Goal: Task Accomplishment & Management: Use online tool/utility

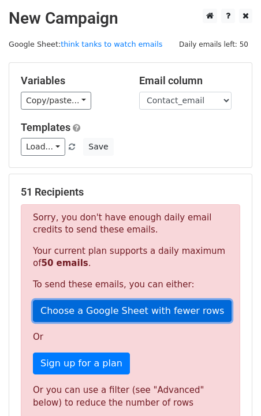
click at [114, 315] on link "Choose a Google Sheet with fewer rows" at bounding box center [132, 311] width 198 height 22
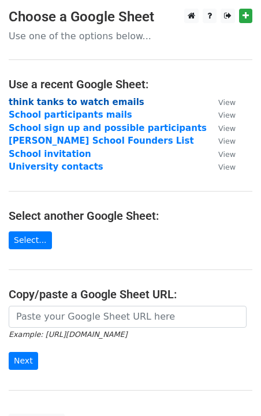
click at [77, 104] on strong "think tanks to watch emails" at bounding box center [76, 102] width 135 height 10
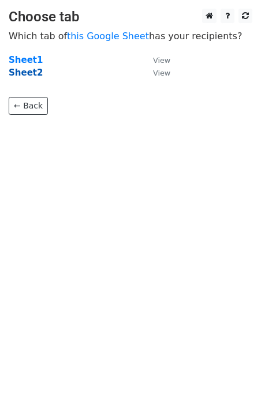
click at [24, 77] on strong "Sheet2" at bounding box center [26, 72] width 34 height 10
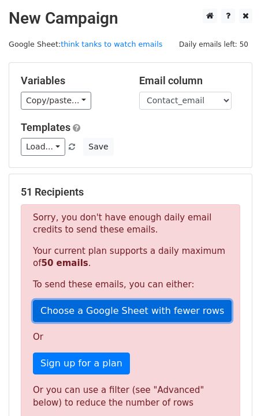
click at [109, 312] on link "Choose a Google Sheet with fewer rows" at bounding box center [132, 311] width 198 height 22
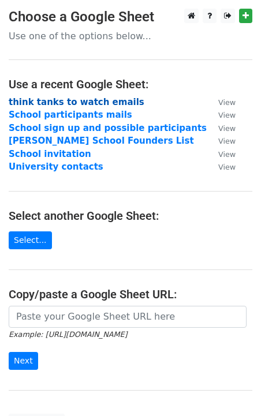
click at [105, 101] on strong "think tanks to watch emails" at bounding box center [76, 102] width 135 height 10
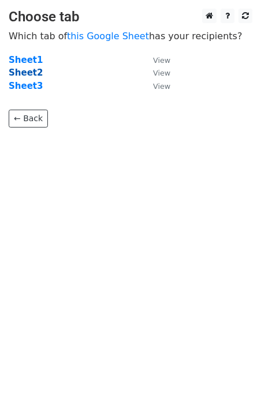
click at [27, 71] on strong "Sheet2" at bounding box center [26, 72] width 34 height 10
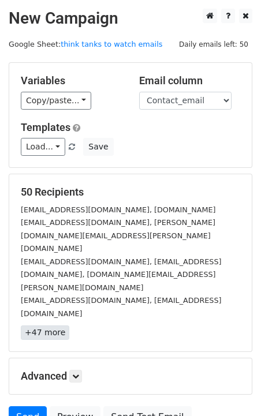
scroll to position [32, 0]
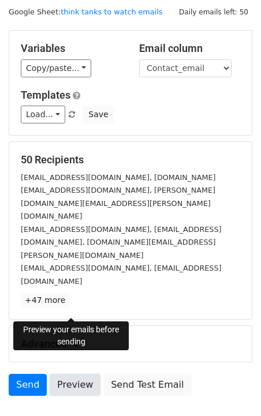
click at [80, 374] on link "Preview" at bounding box center [75, 385] width 51 height 22
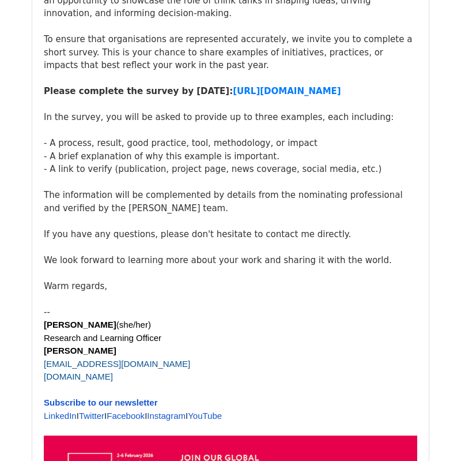
scroll to position [3669, 0]
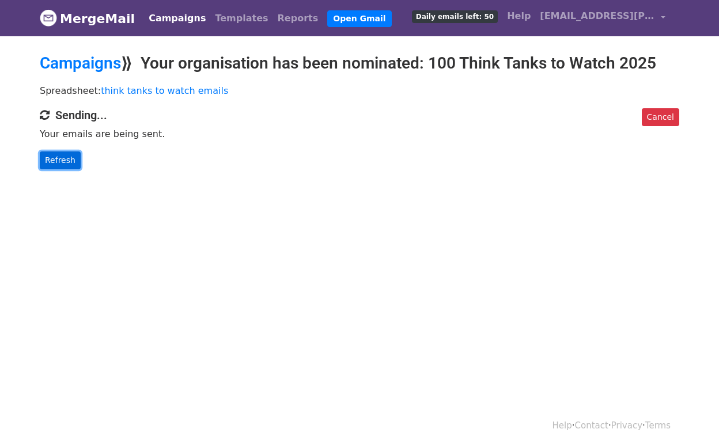
click at [46, 157] on link "Refresh" at bounding box center [60, 161] width 41 height 18
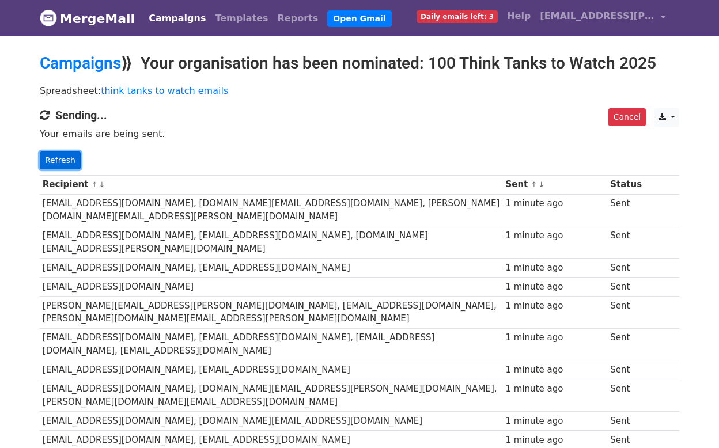
click at [60, 155] on link "Refresh" at bounding box center [60, 161] width 41 height 18
